Goal: Task Accomplishment & Management: Use online tool/utility

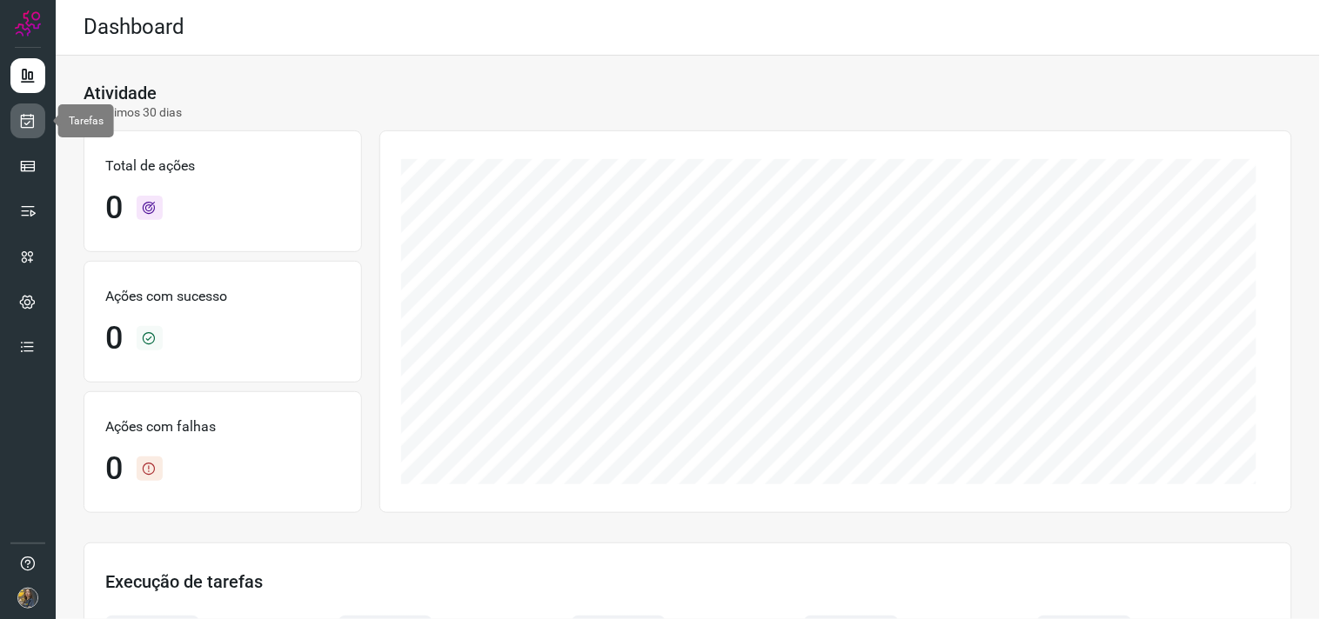
click at [19, 117] on icon at bounding box center [28, 120] width 18 height 17
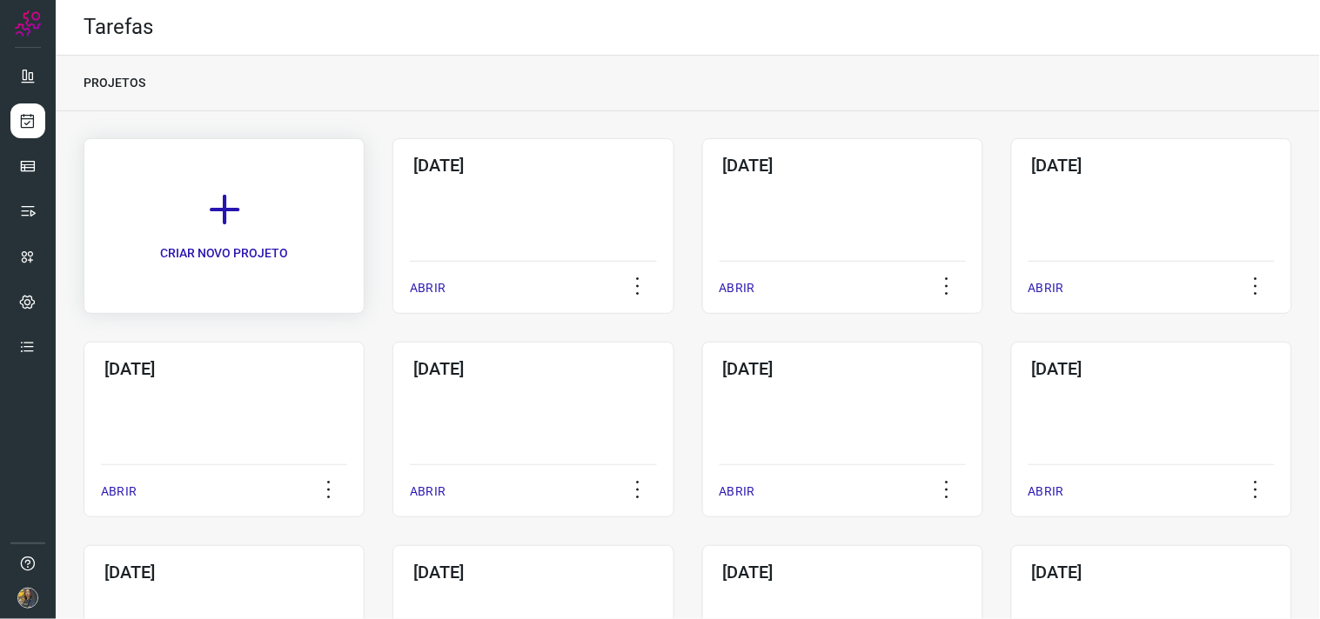
click at [270, 178] on link "CRIAR NOVO PROJETO" at bounding box center [224, 226] width 281 height 176
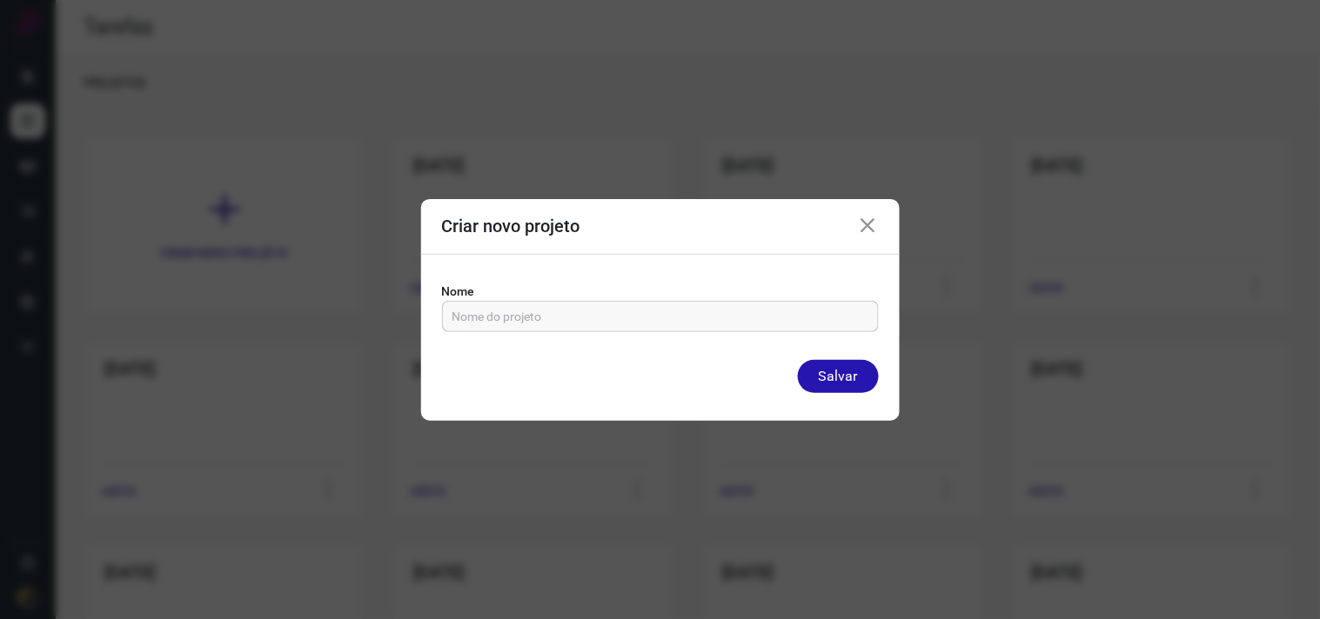
click at [559, 309] on input "text" at bounding box center [660, 317] width 416 height 30
type input "13/10/2025"
click at [798, 360] on button "Salvar" at bounding box center [838, 376] width 81 height 33
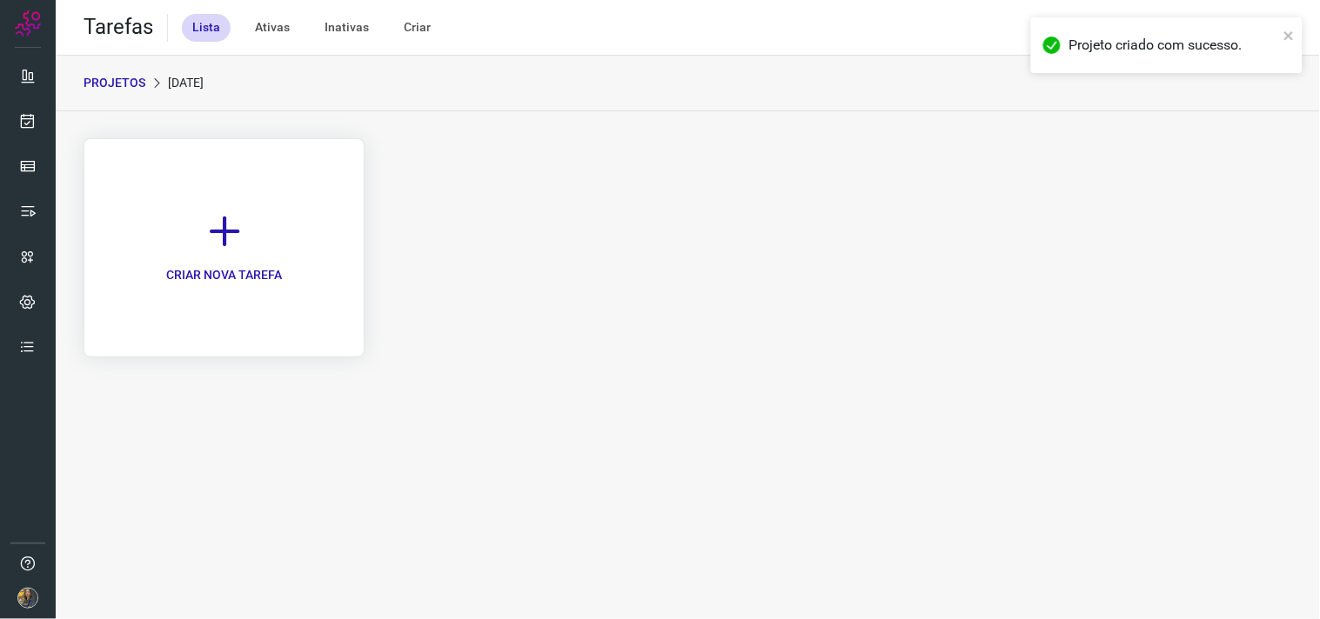
click at [247, 224] on link "CRIAR NOVA TAREFA" at bounding box center [224, 247] width 281 height 219
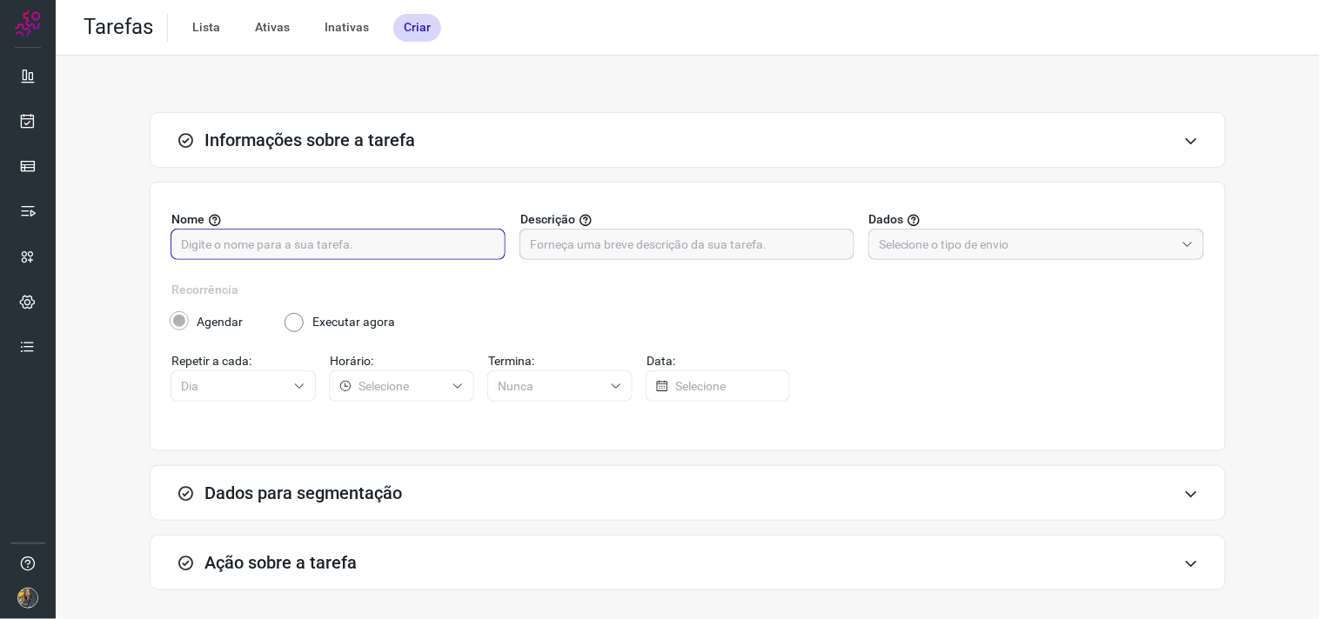
click at [458, 231] on input "text" at bounding box center [338, 245] width 314 height 30
type input "FUTURO - SP"
click at [639, 257] on input "text" at bounding box center [687, 245] width 314 height 30
type input "200 - 5252"
click at [916, 259] on div at bounding box center [1036, 244] width 336 height 31
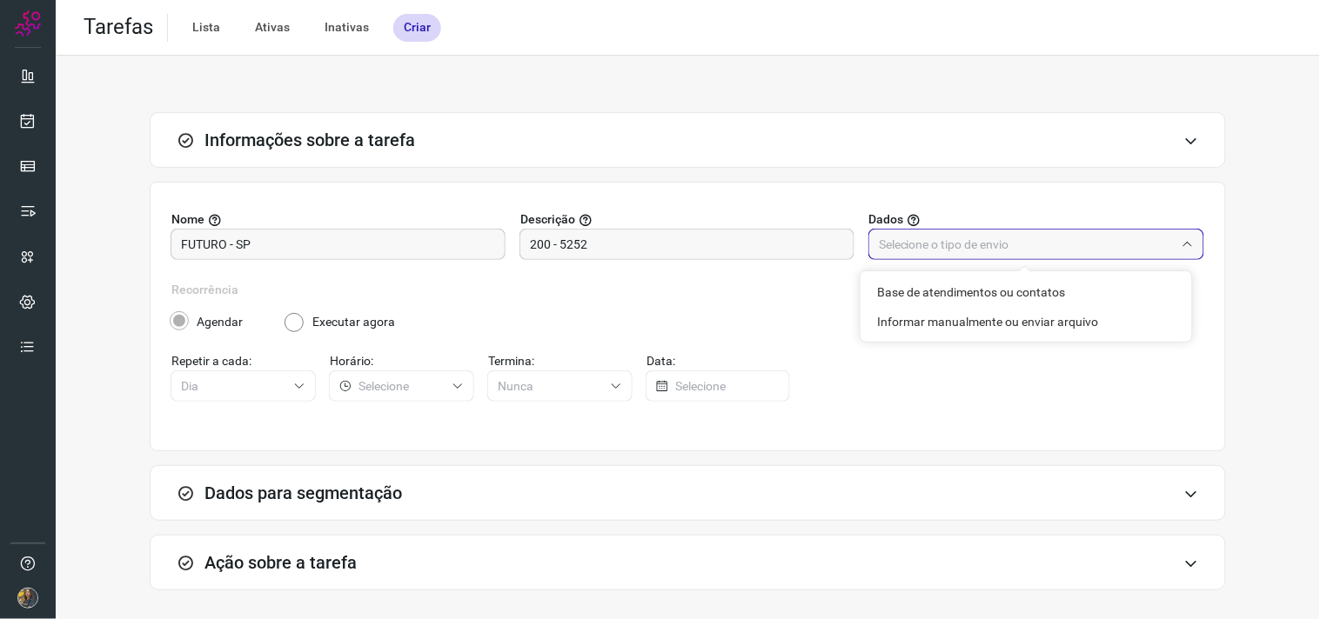
click at [923, 250] on input "text" at bounding box center [1027, 245] width 296 height 30
click at [907, 251] on input "text" at bounding box center [1027, 245] width 296 height 30
click at [916, 317] on li "Informar manualmente ou enviar arquivo" at bounding box center [1025, 322] width 331 height 30
type input "Informar manualmente ou enviar arquivo"
radio input "false"
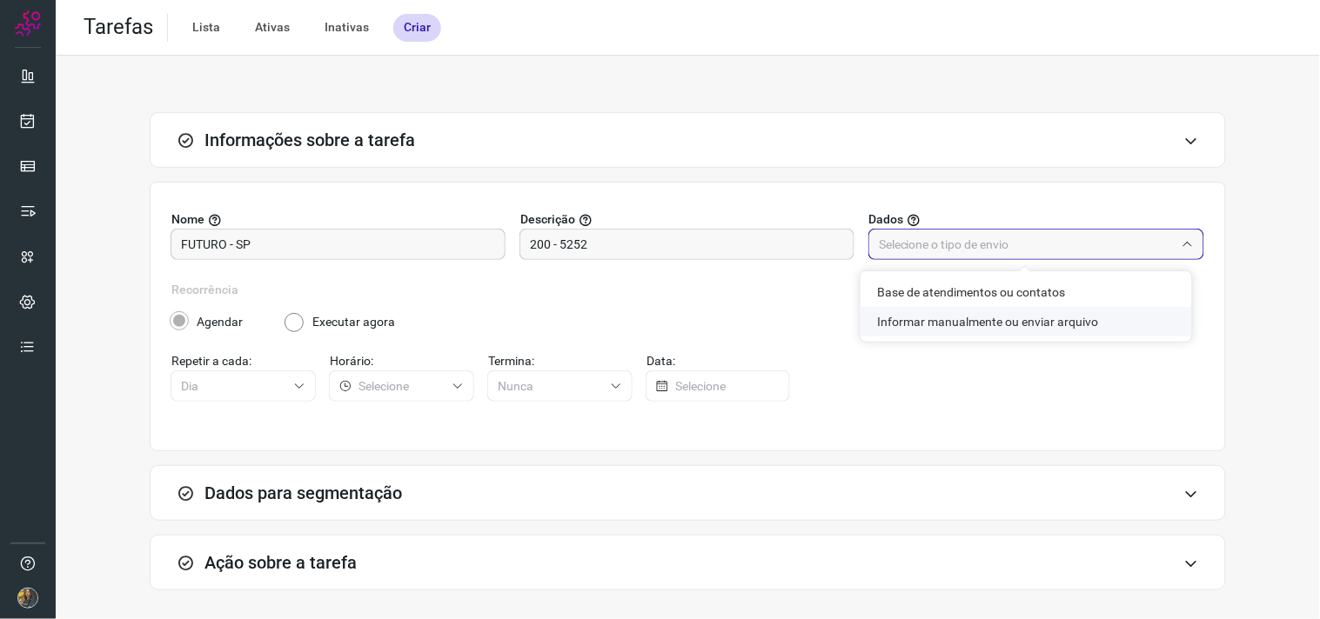
radio input "true"
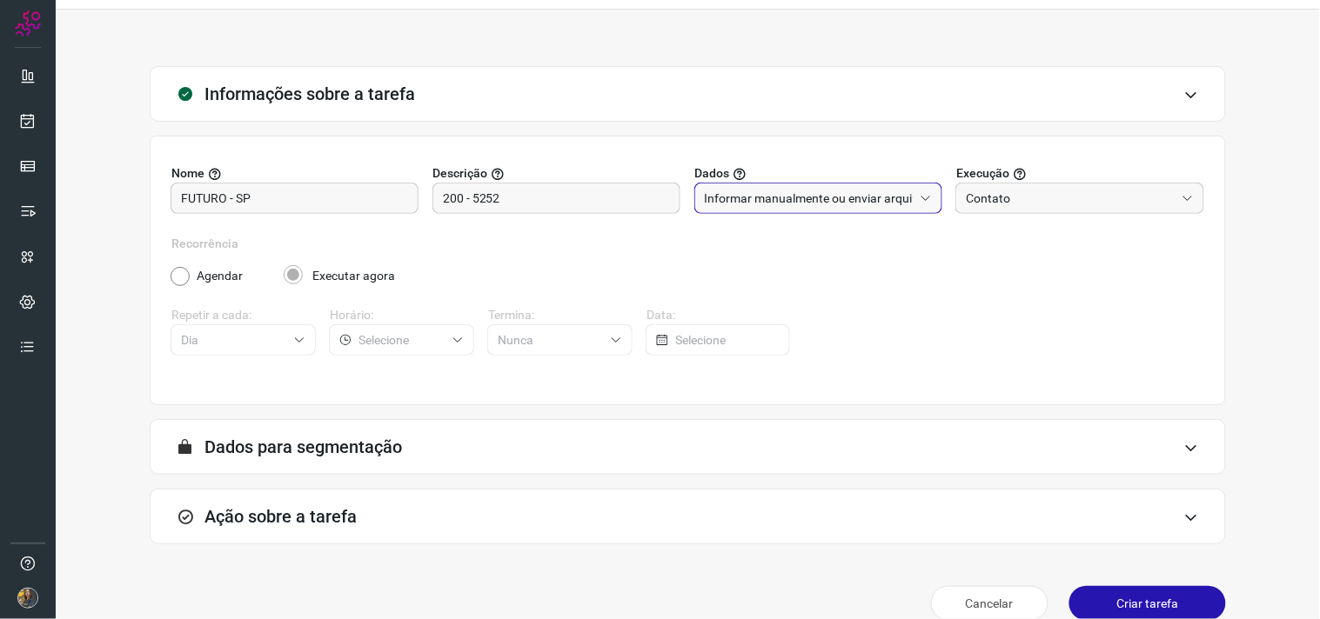
scroll to position [71, 0]
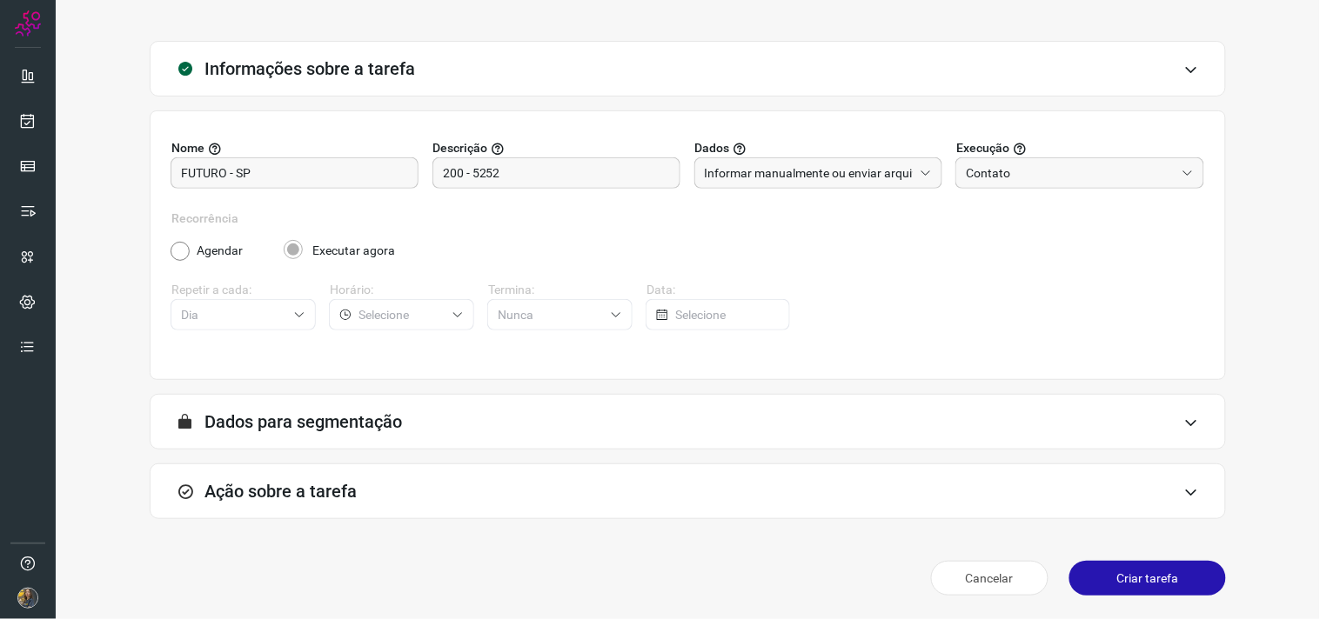
click at [624, 507] on div "Ação sobre a tarefa" at bounding box center [688, 492] width 1076 height 56
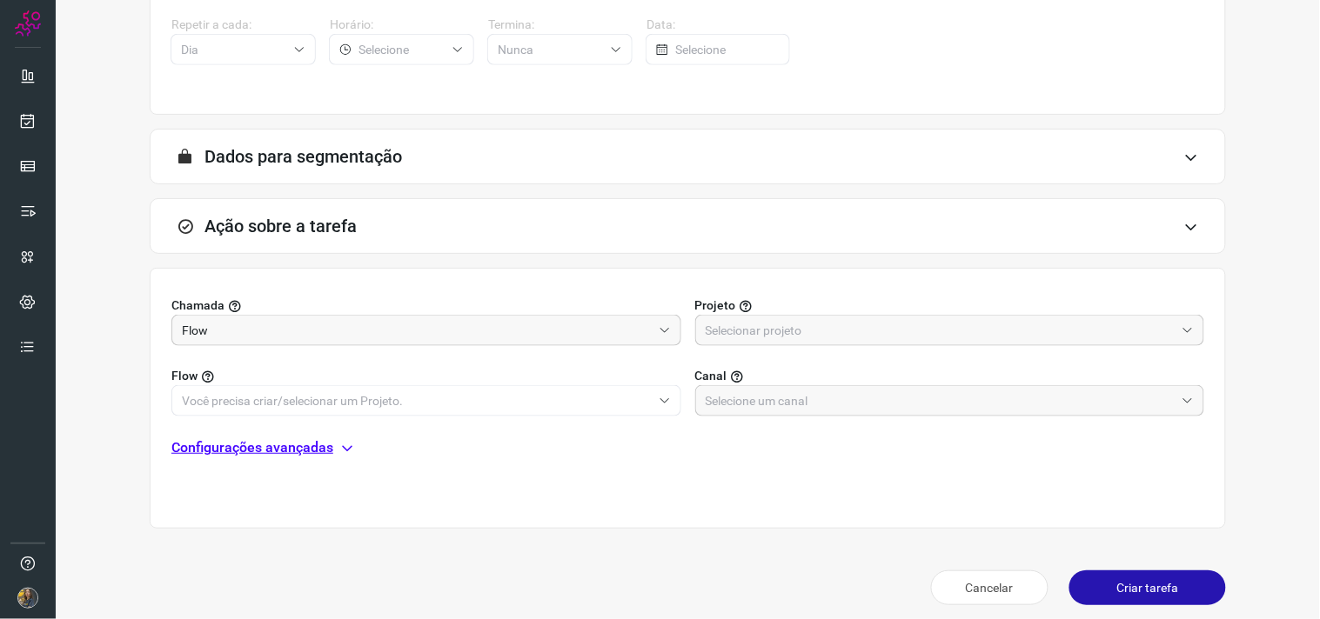
scroll to position [346, 0]
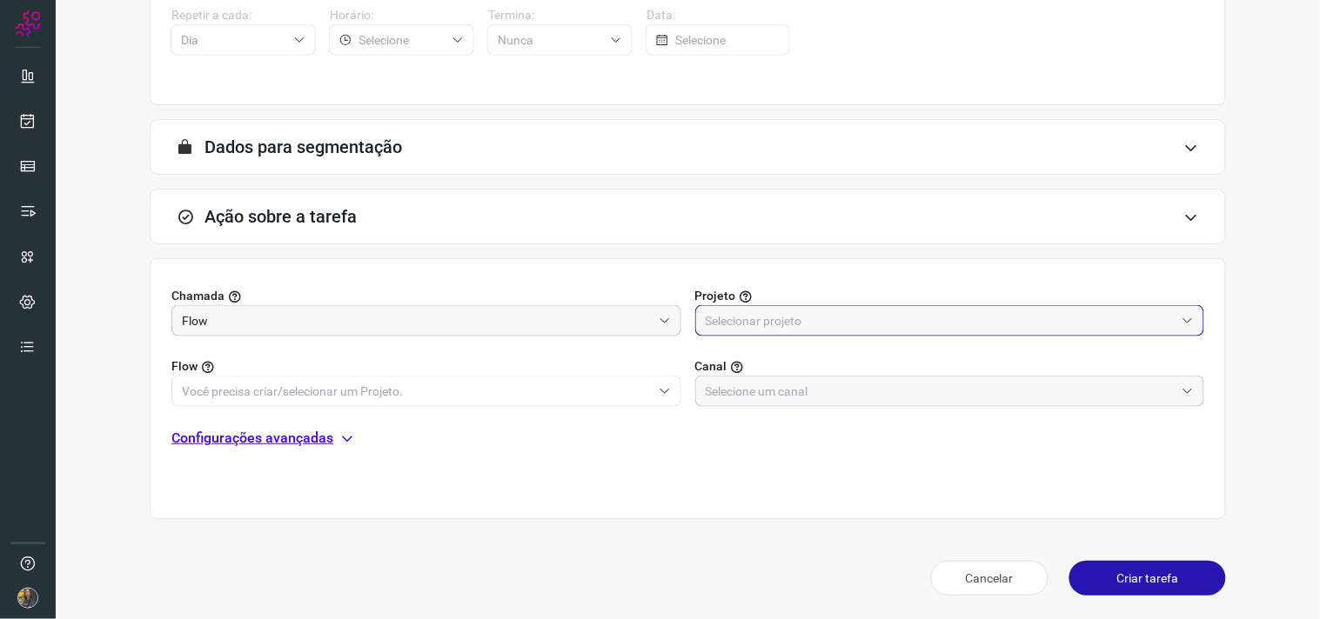
click at [833, 331] on input "text" at bounding box center [941, 321] width 470 height 30
click at [819, 396] on li "Automator" at bounding box center [939, 398] width 502 height 30
type input "Automator"
click at [572, 374] on label "Flow" at bounding box center [426, 367] width 510 height 18
click at [572, 405] on div at bounding box center [426, 391] width 510 height 31
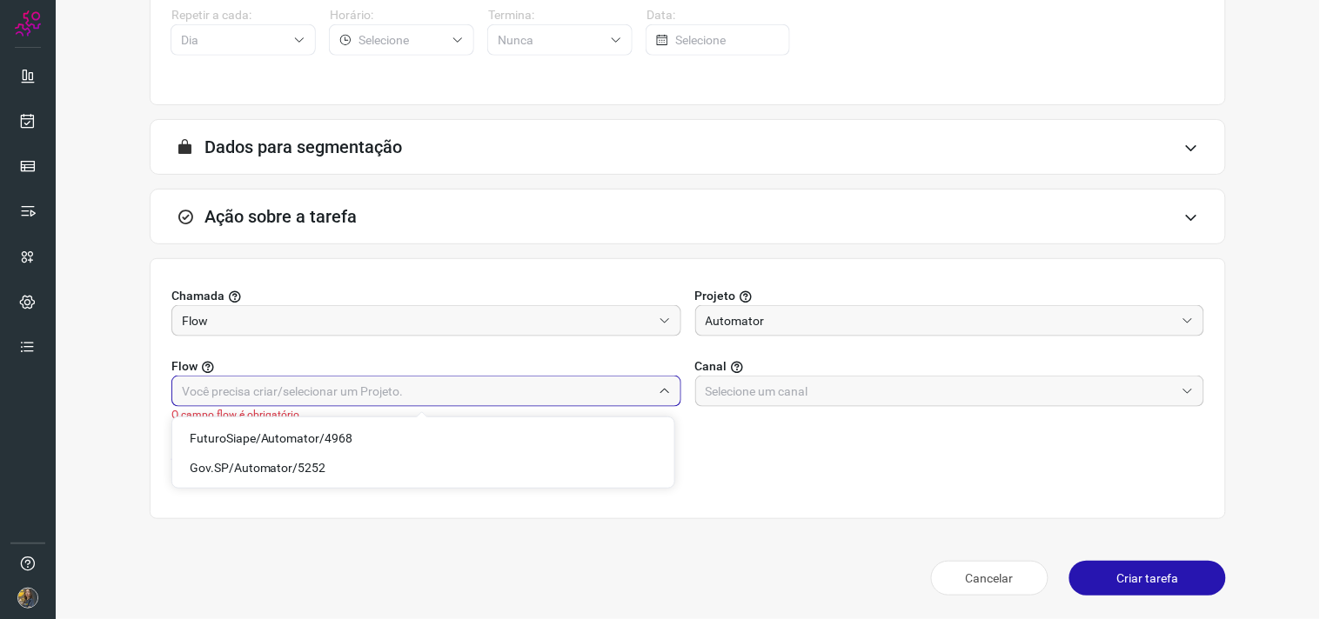
click at [456, 397] on input "text" at bounding box center [417, 392] width 470 height 30
click at [465, 403] on input "text" at bounding box center [417, 392] width 470 height 30
click at [313, 461] on span "Gov.SP/Automator/5252" at bounding box center [258, 468] width 137 height 14
type input "Gov.SP/Automator/5252"
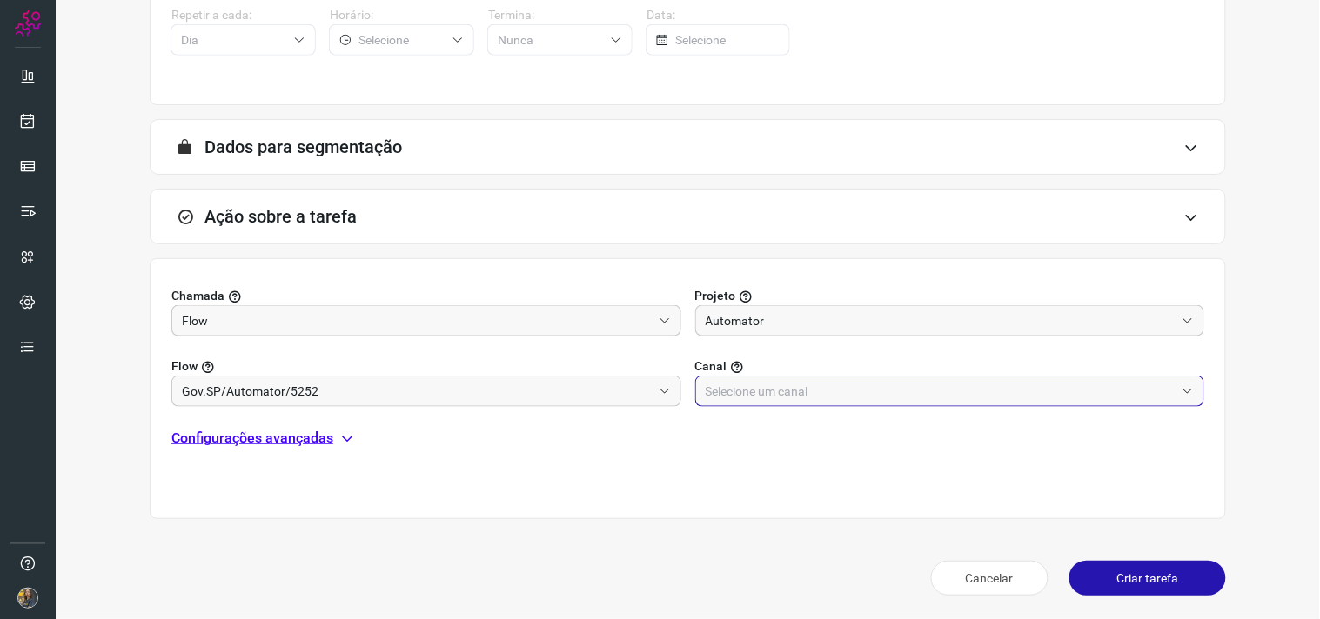
click at [758, 389] on input "text" at bounding box center [941, 392] width 470 height 30
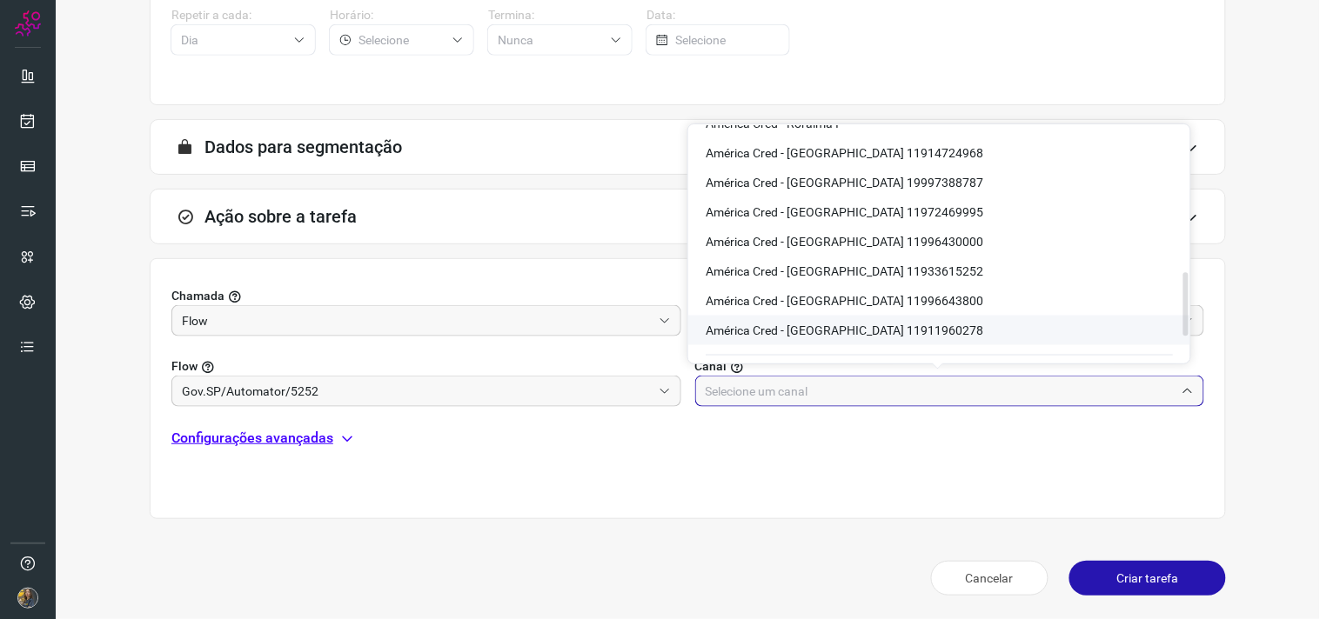
scroll to position [534, 0]
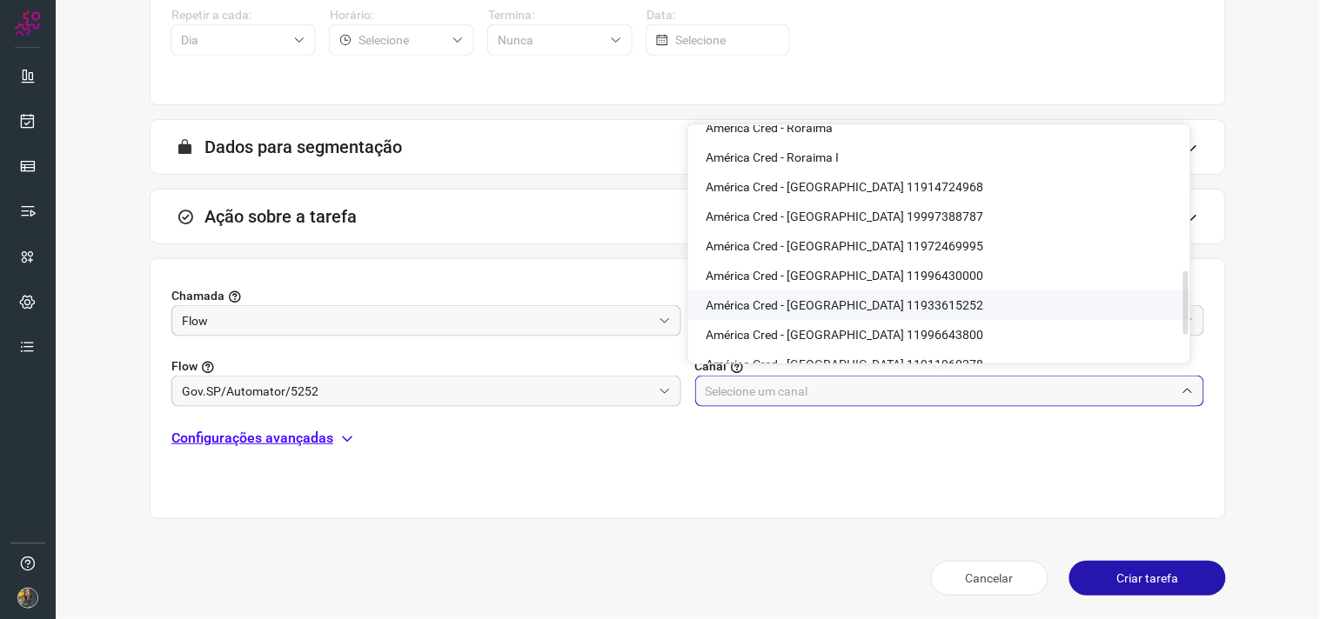
click at [941, 298] on li "América Cred - São Paulo 11933615252" at bounding box center [939, 306] width 502 height 30
type input "América Cred - São Paulo 11933615252"
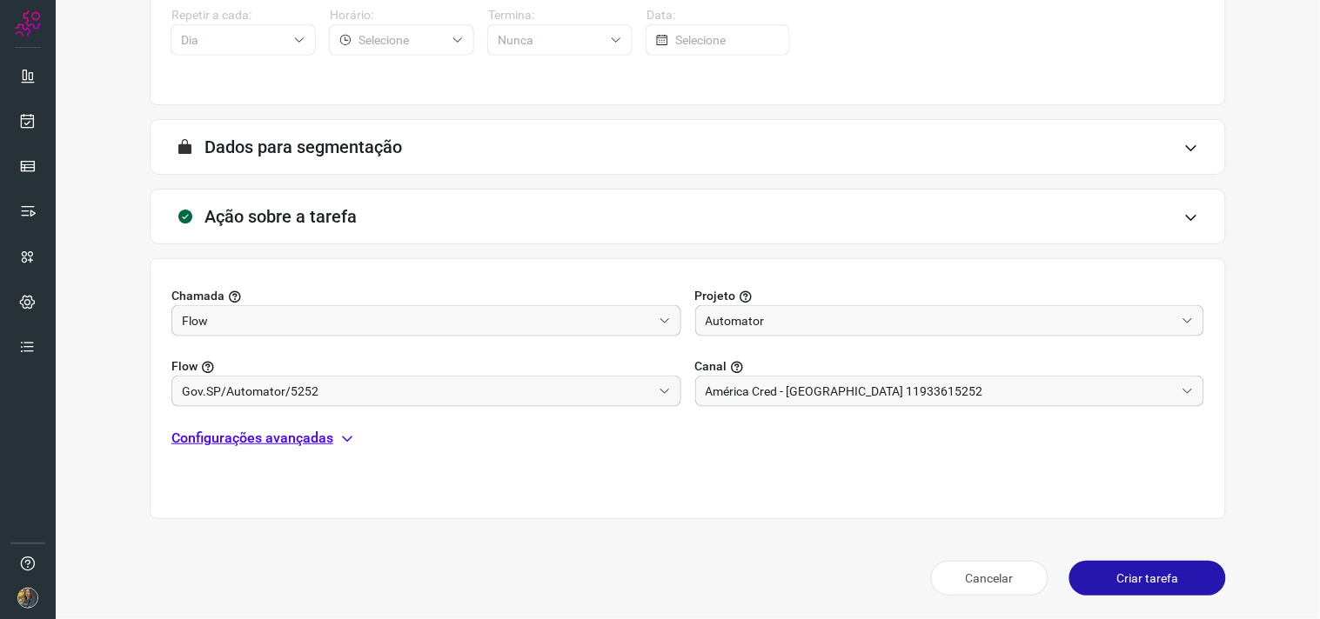
click at [292, 428] on p "Configurações avançadas" at bounding box center [252, 438] width 162 height 21
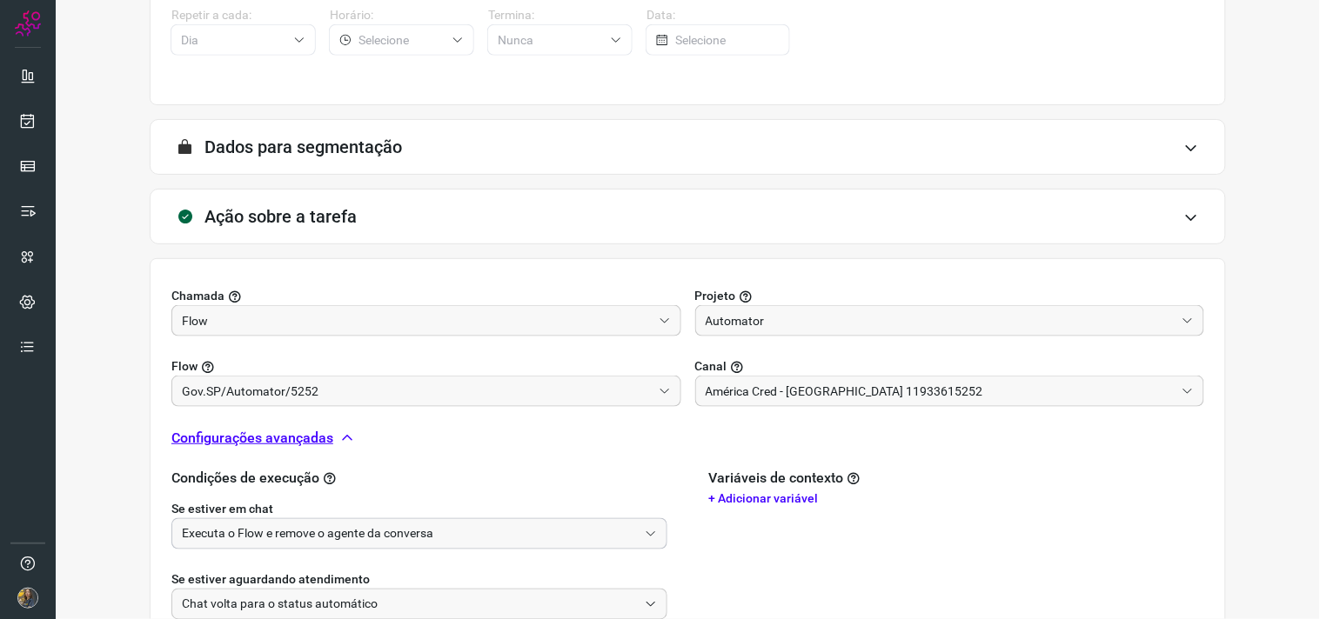
click at [332, 534] on input "Executa o Flow e remove o agente da conversa" at bounding box center [410, 534] width 456 height 30
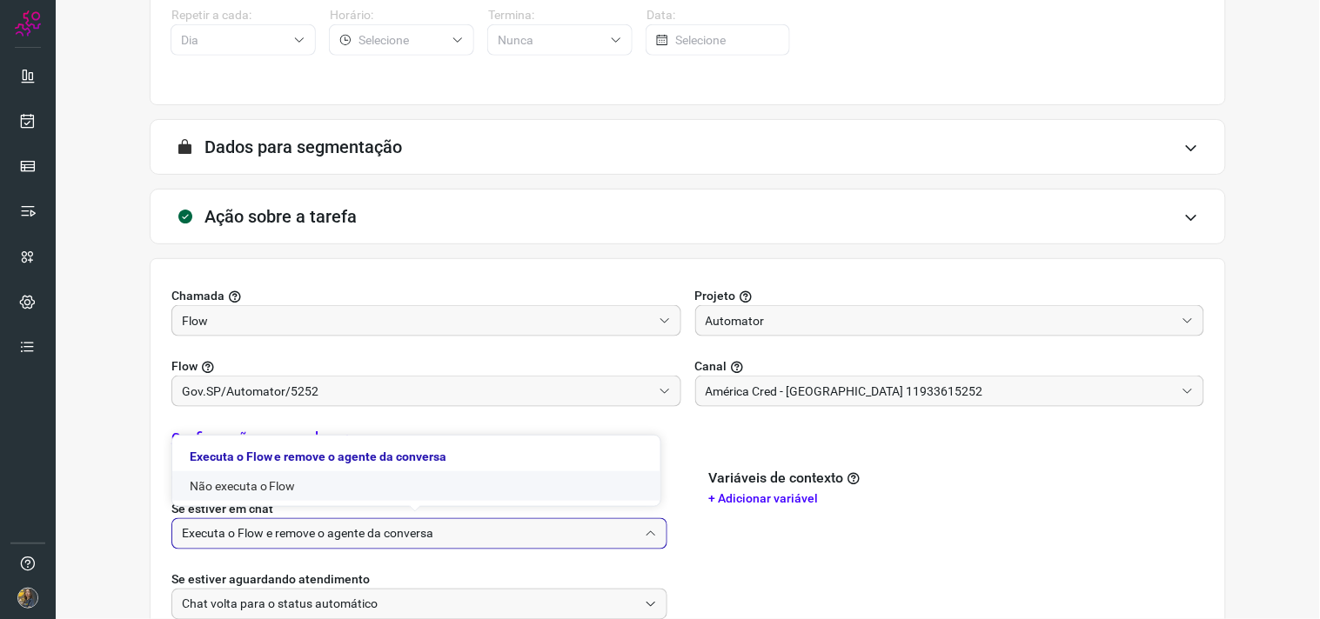
click at [311, 484] on li "Não executa o Flow" at bounding box center [416, 487] width 488 height 30
type input "Não executa o Flow"
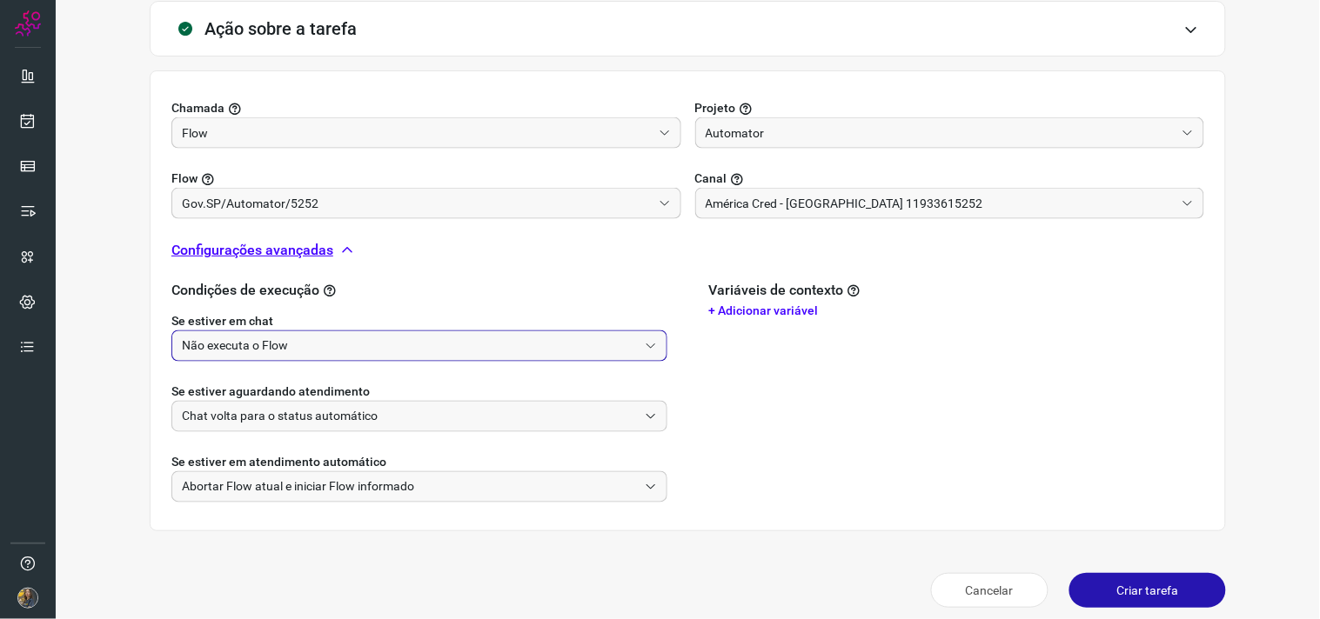
scroll to position [546, 0]
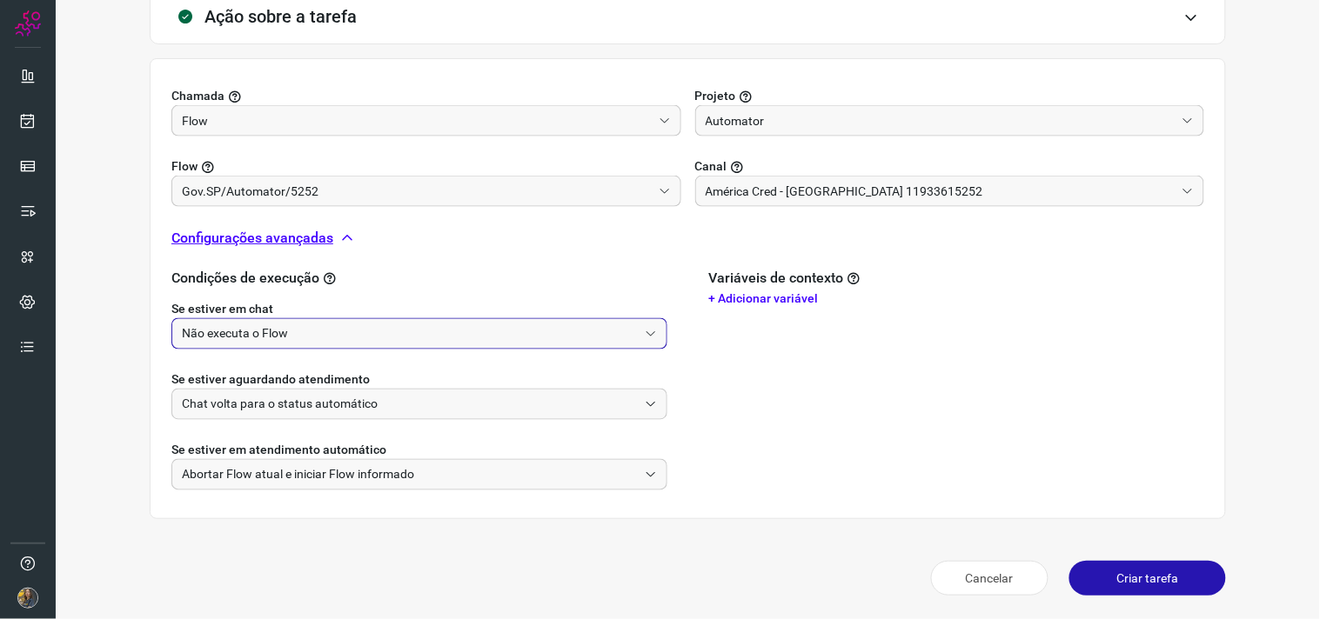
click at [1110, 571] on button "Criar tarefa" at bounding box center [1147, 578] width 157 height 35
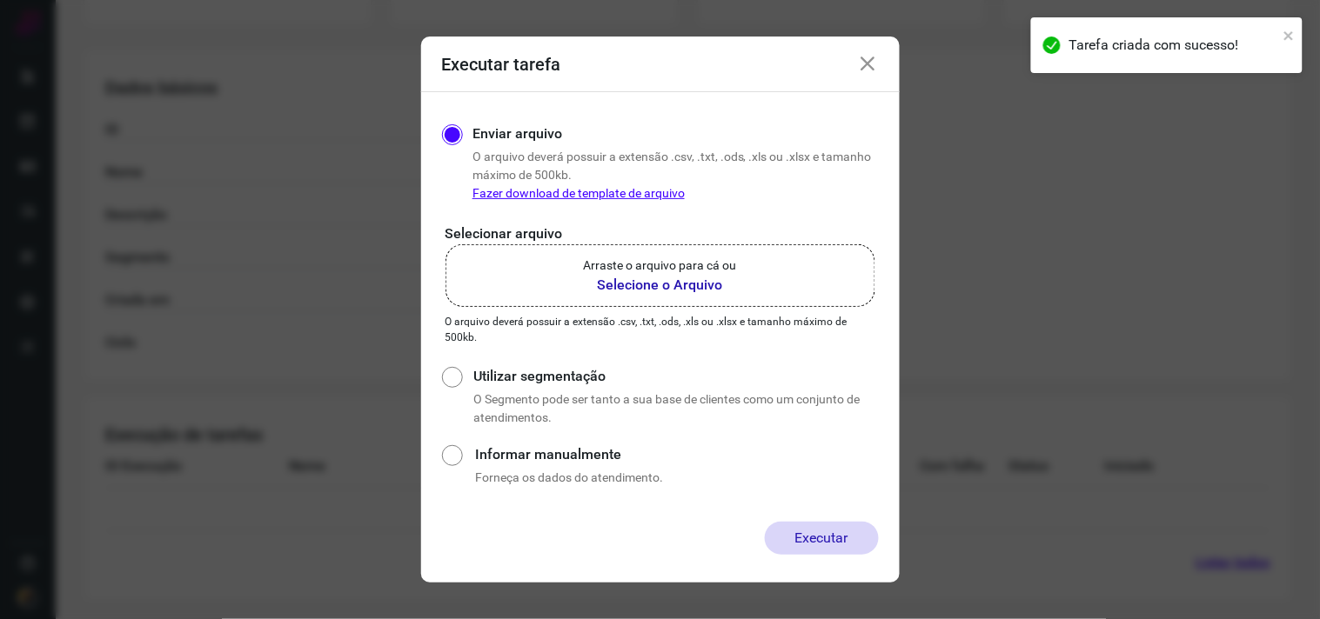
scroll to position [279, 0]
click at [650, 271] on p "Arraste o arquivo para cá ou" at bounding box center [660, 266] width 153 height 18
click at [0, 0] on input "Arraste o arquivo para cá ou Selecione o Arquivo" at bounding box center [0, 0] width 0 height 0
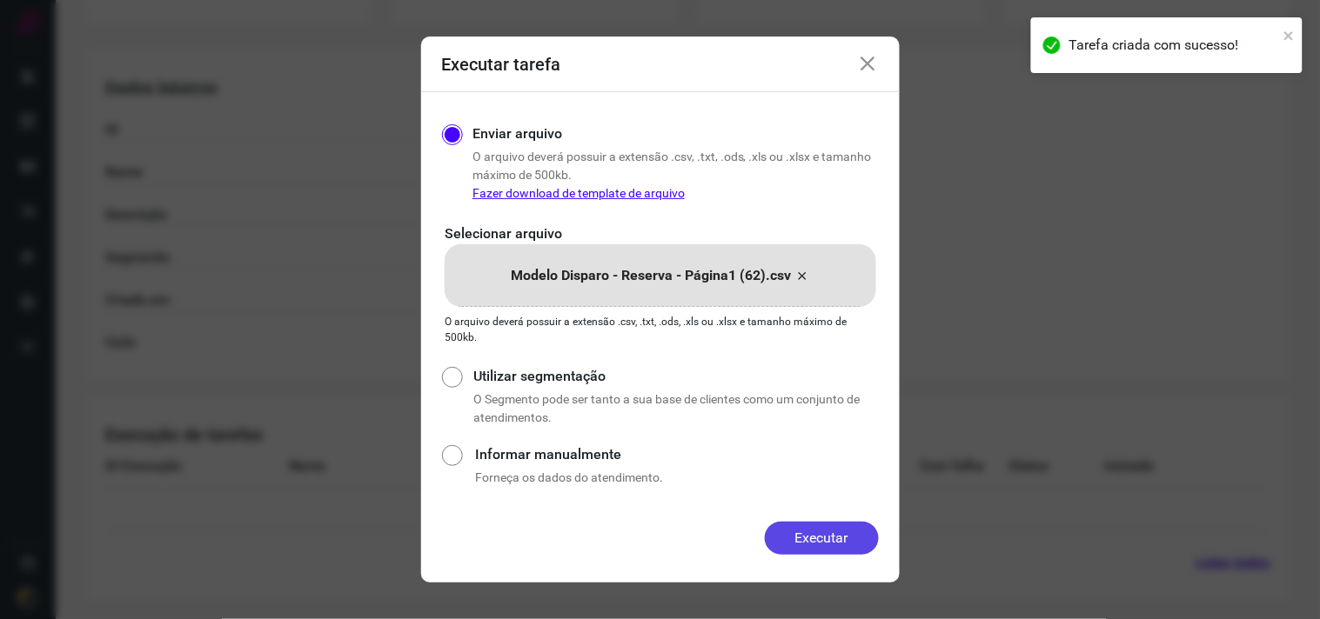
click at [816, 526] on button "Executar" at bounding box center [822, 538] width 114 height 33
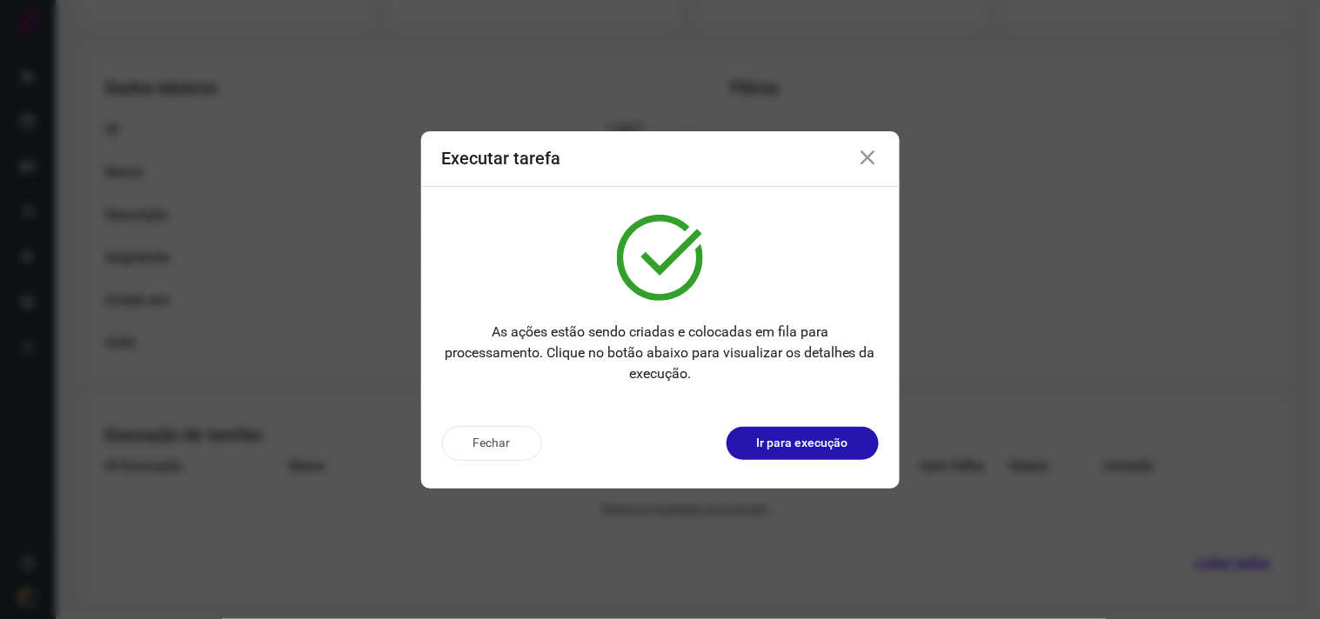
click at [801, 462] on div "Fechar Ir para execução" at bounding box center [660, 450] width 478 height 77
click at [770, 434] on p "Ir para execução" at bounding box center [802, 443] width 91 height 18
